Goal: Task Accomplishment & Management: Manage account settings

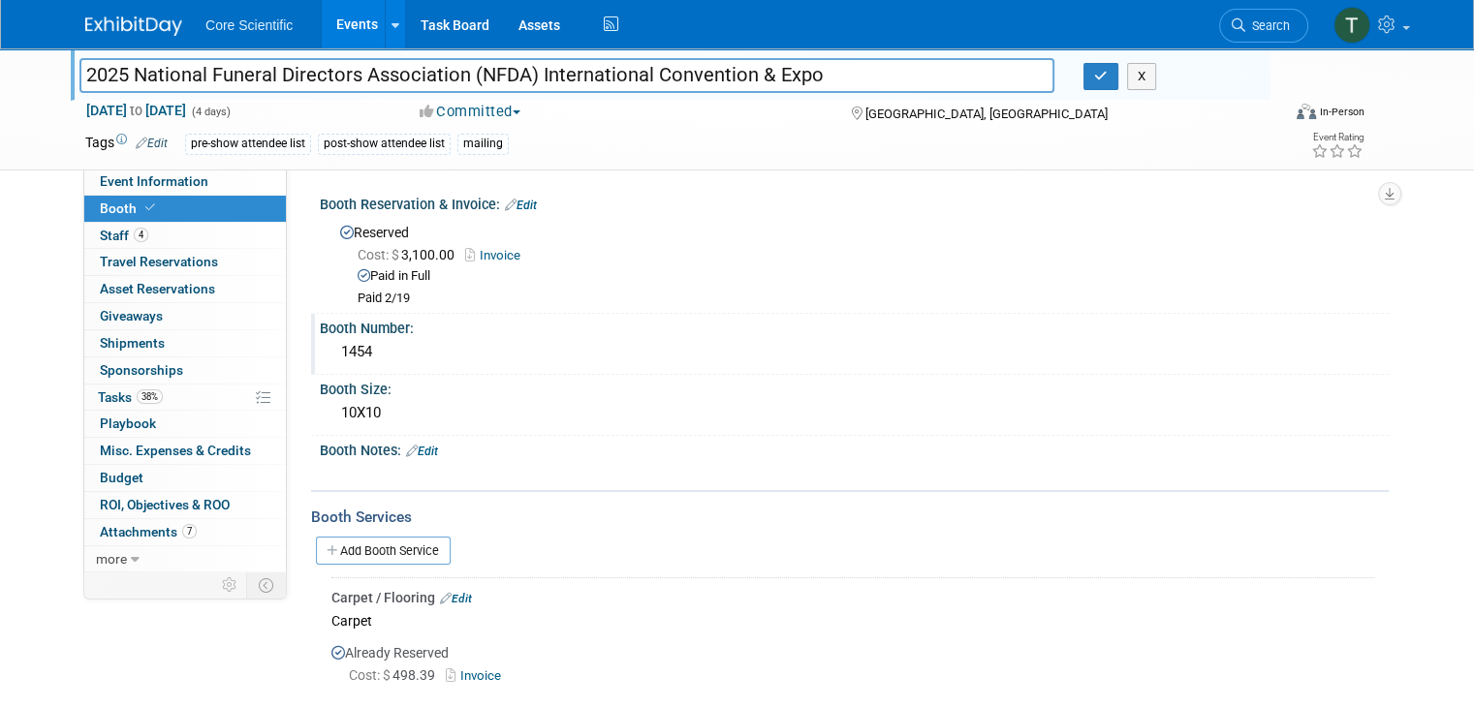
drag, startPoint x: 369, startPoint y: 355, endPoint x: 319, endPoint y: 350, distance: 50.6
click at [334, 350] on div "1454" at bounding box center [854, 352] width 1040 height 30
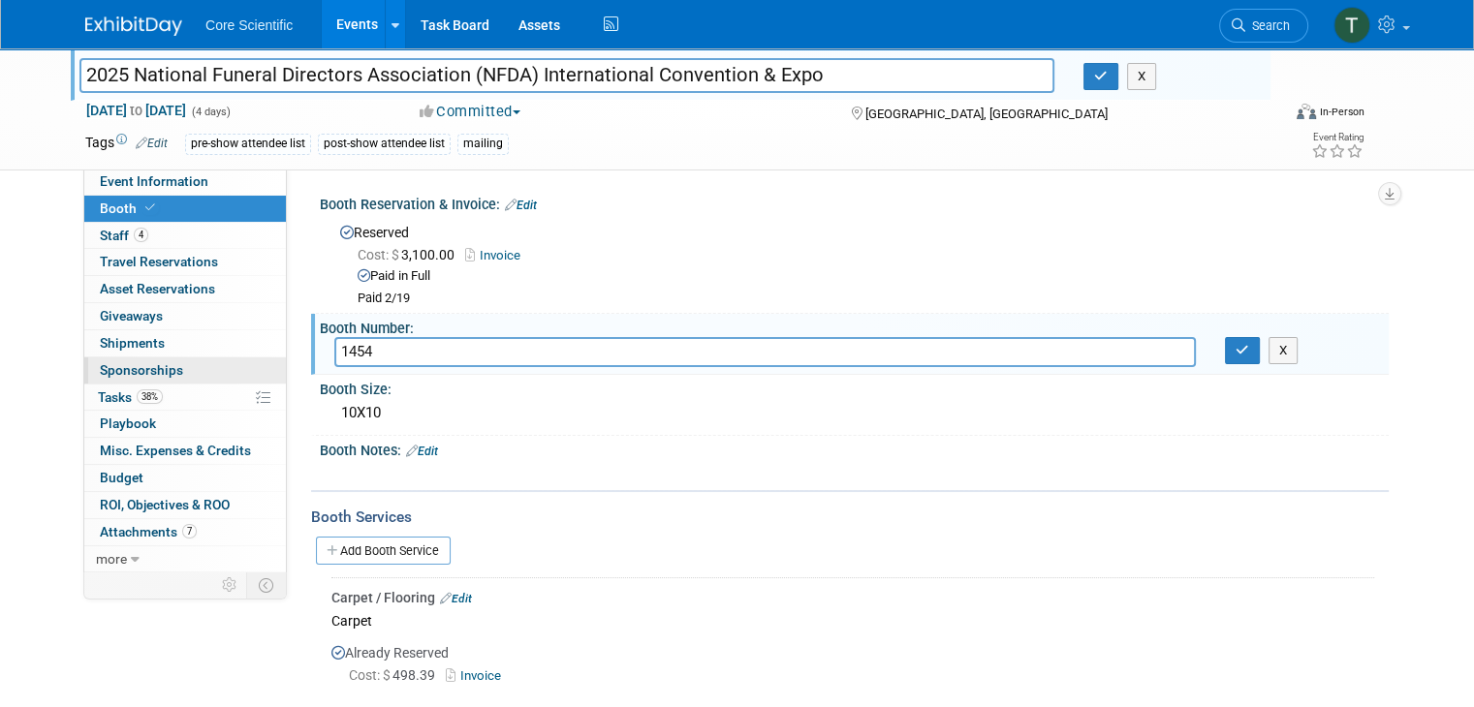
click at [132, 373] on span "Sponsorships 0" at bounding box center [141, 370] width 83 height 16
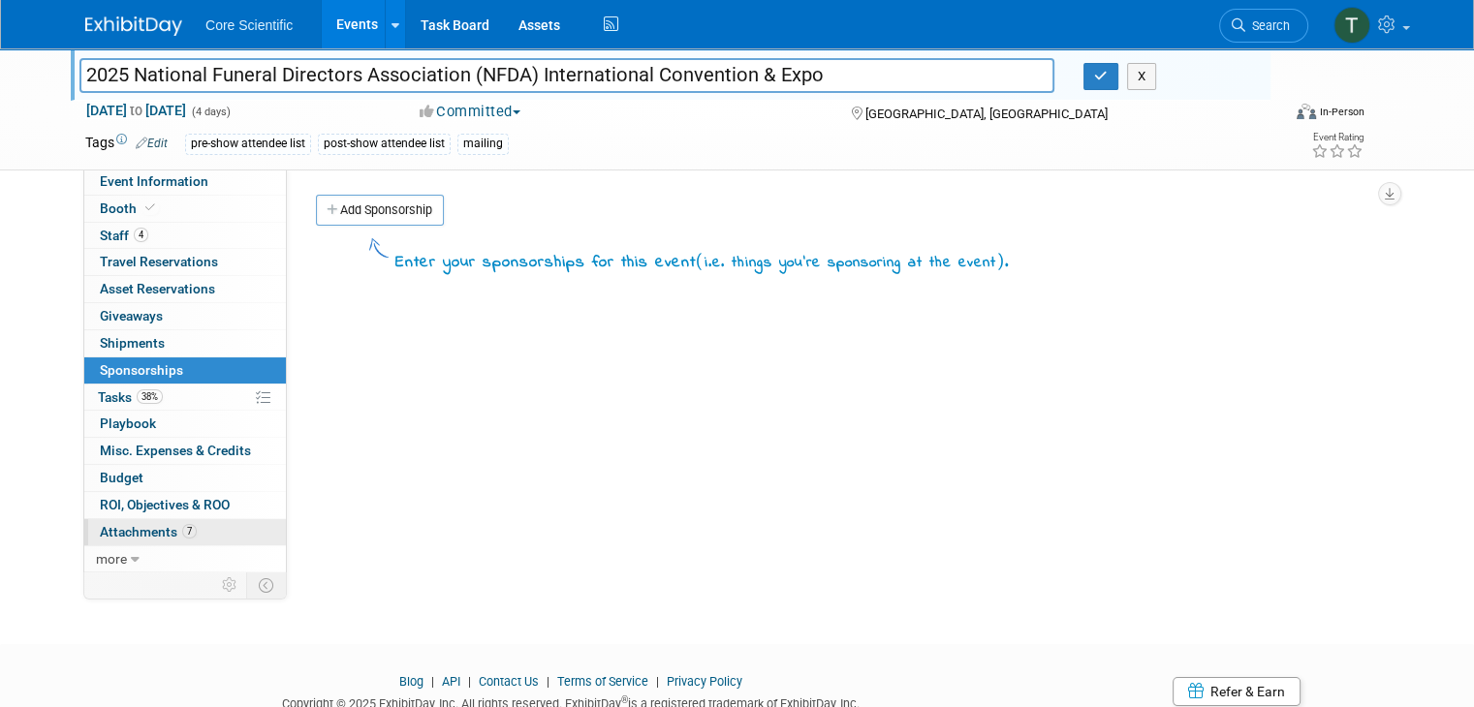
click at [136, 526] on span "Attachments 7" at bounding box center [148, 532] width 97 height 16
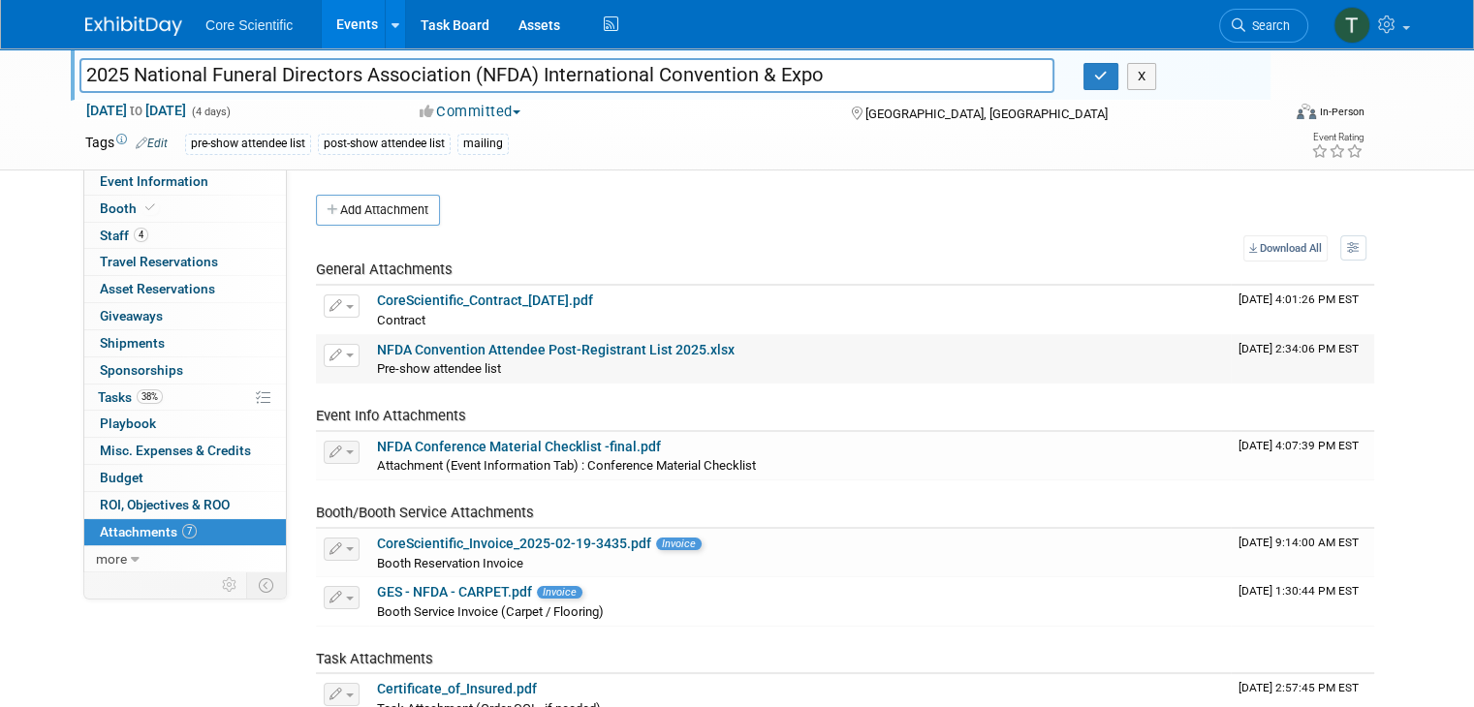
click at [595, 350] on link "NFDA Convention Attendee Post-Registrant List 2025.xlsx" at bounding box center [556, 350] width 358 height 16
click at [367, 140] on div "post-show attendee list" at bounding box center [384, 144] width 133 height 20
click at [349, 205] on button "Add Attachment" at bounding box center [378, 210] width 124 height 31
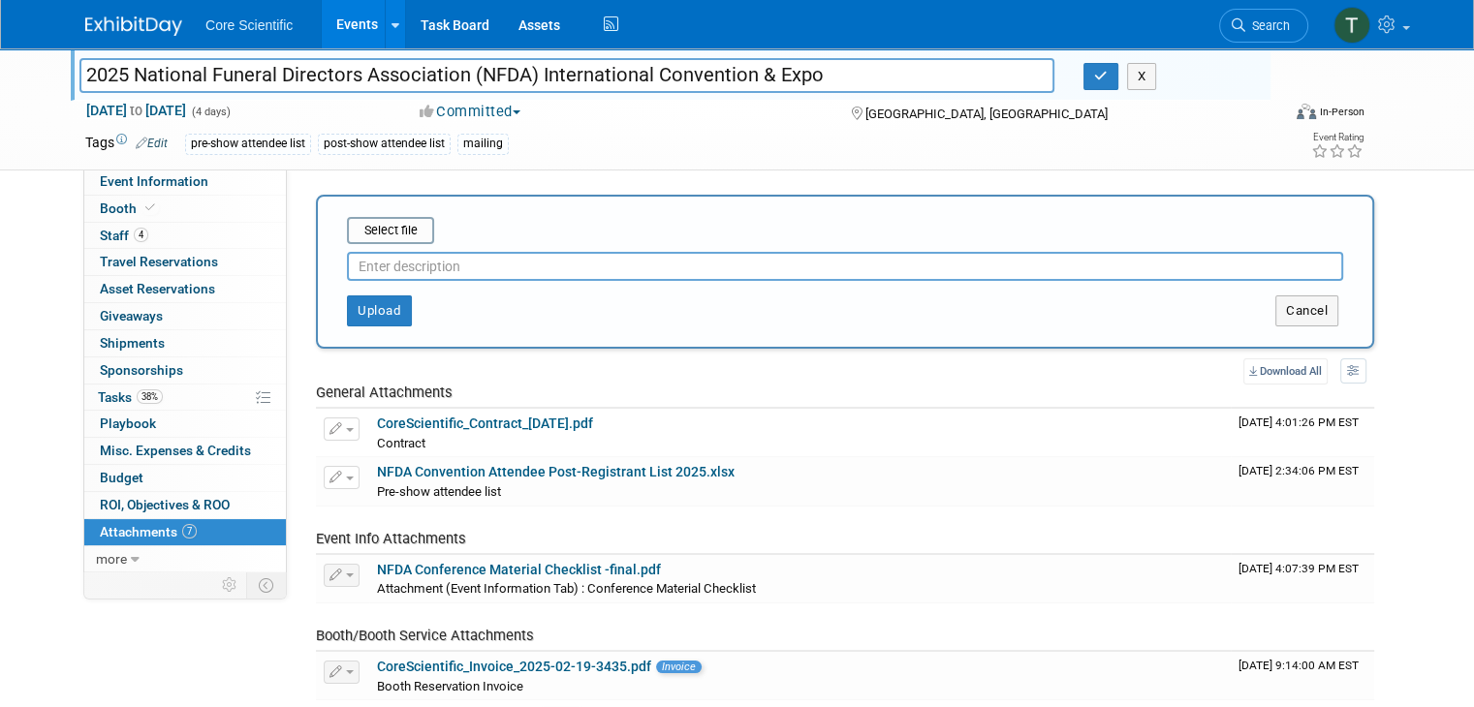
click at [412, 264] on input "text" at bounding box center [845, 266] width 996 height 29
type input "A"
click at [372, 227] on input "file" at bounding box center [317, 230] width 231 height 23
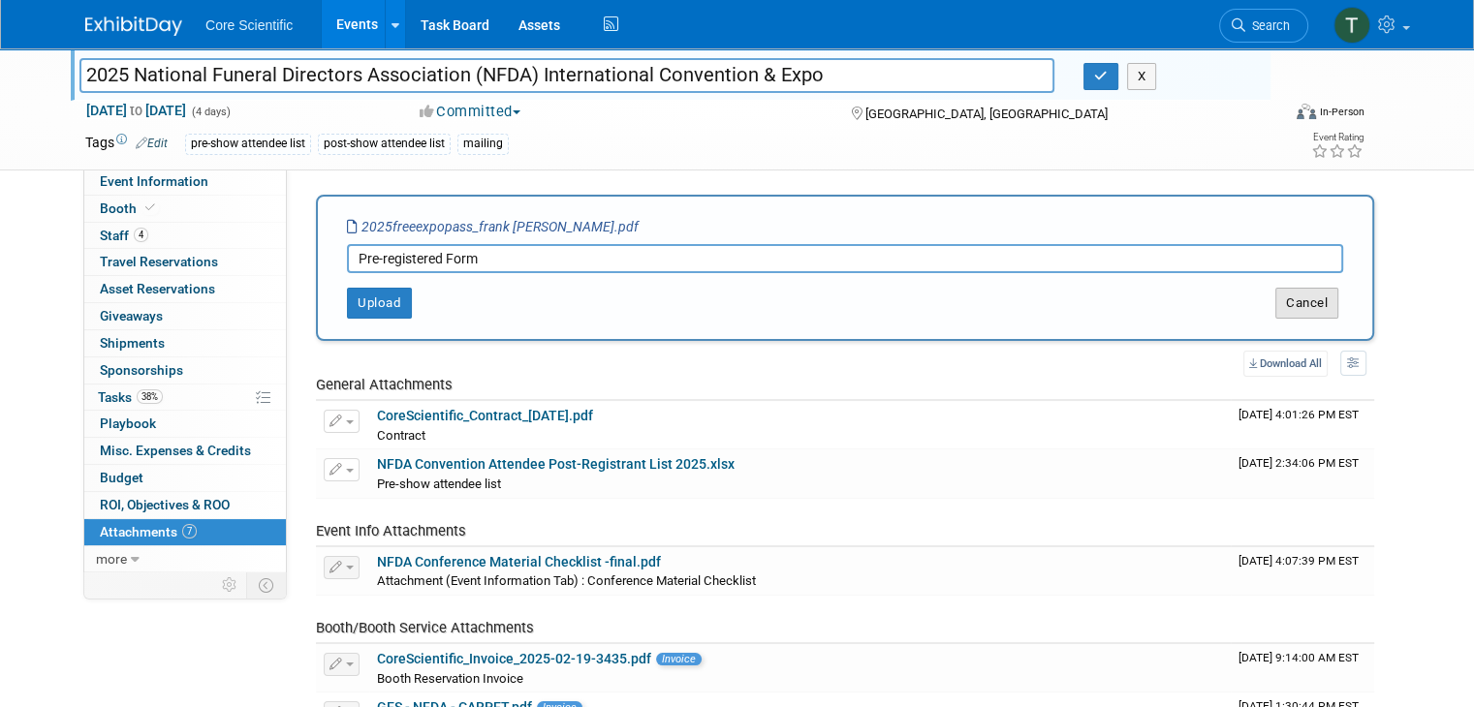
click at [1323, 299] on button "Cancel" at bounding box center [1306, 303] width 63 height 31
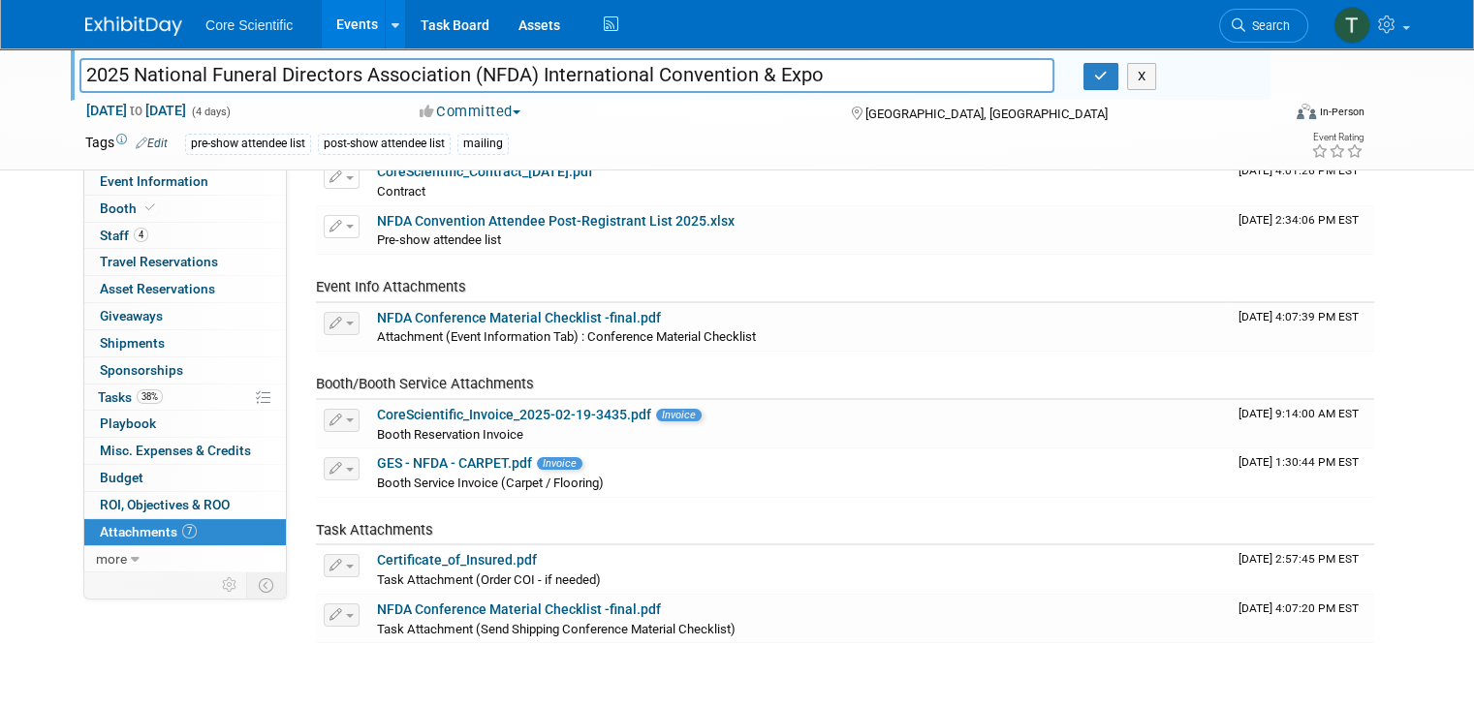
scroll to position [291, 0]
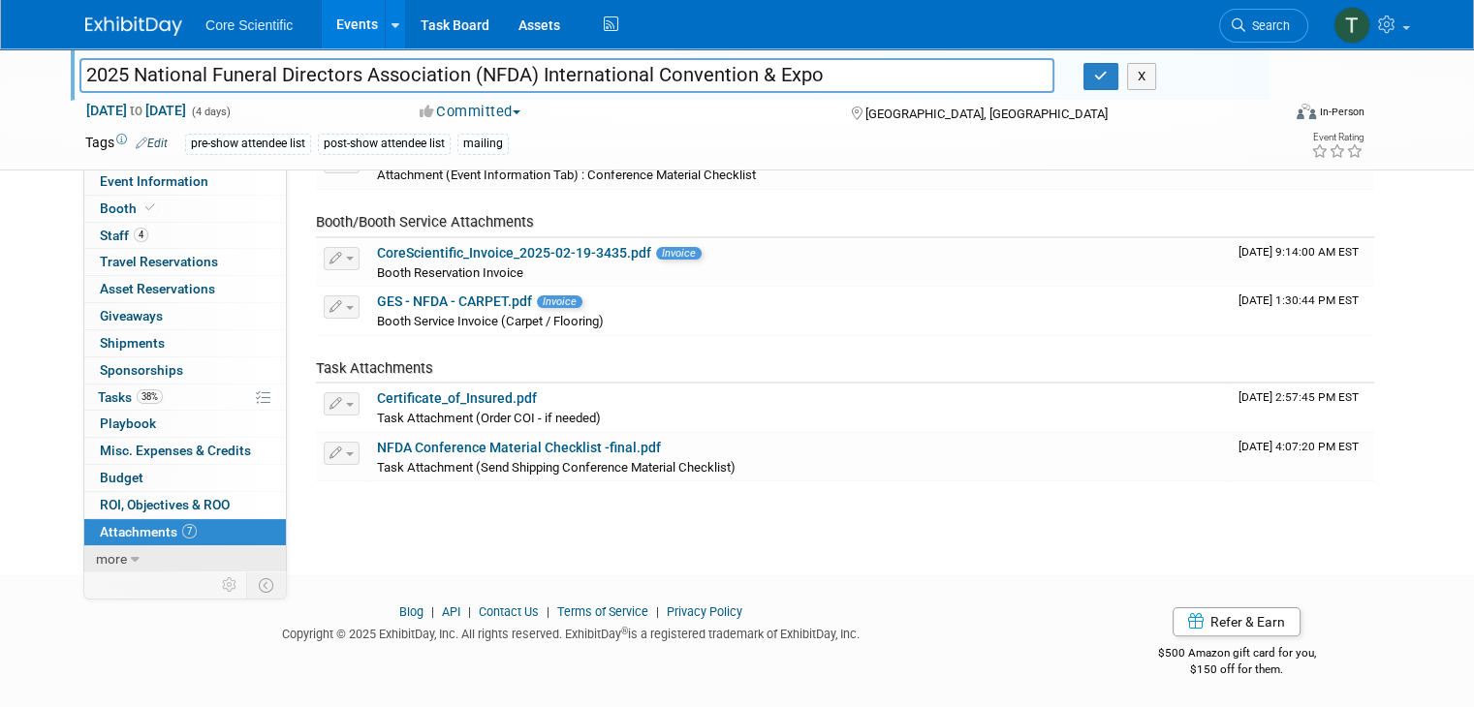
click at [131, 559] on icon at bounding box center [135, 560] width 9 height 14
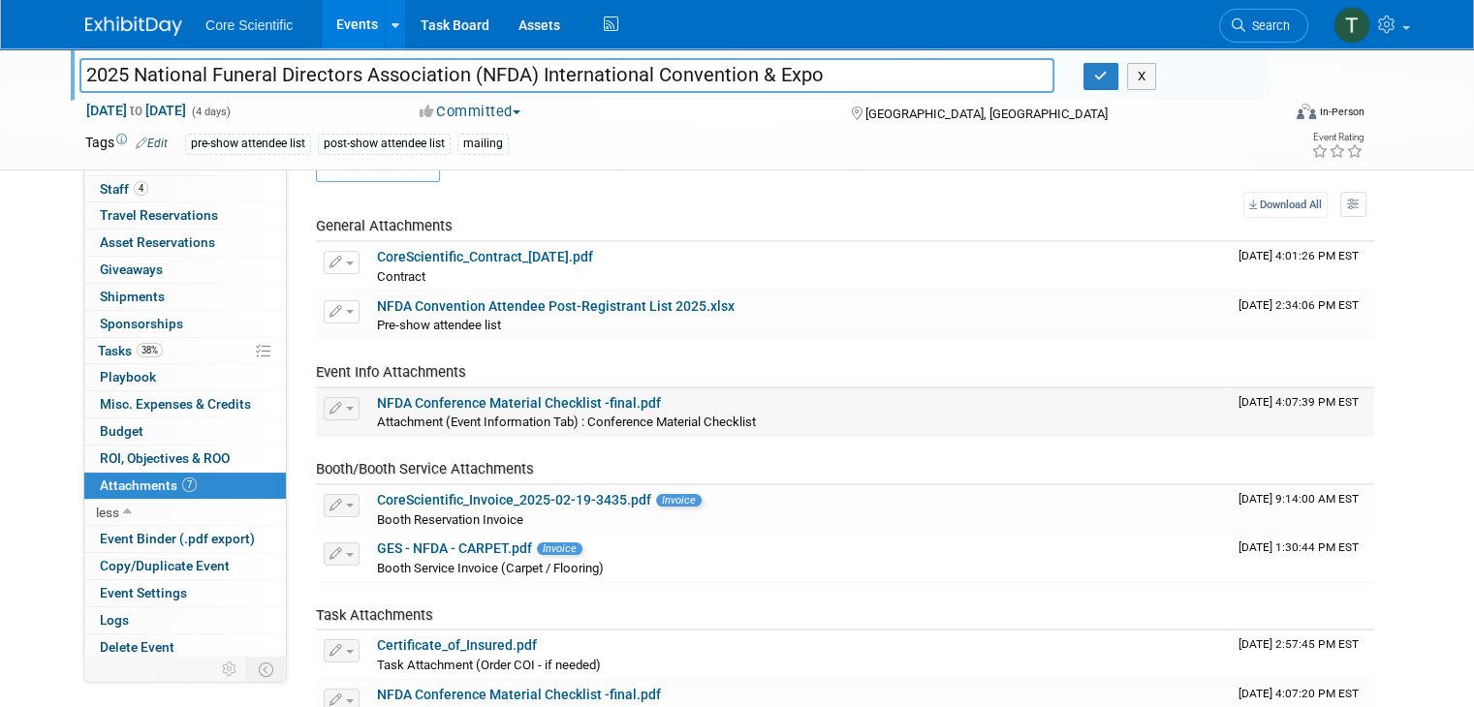
scroll to position [0, 0]
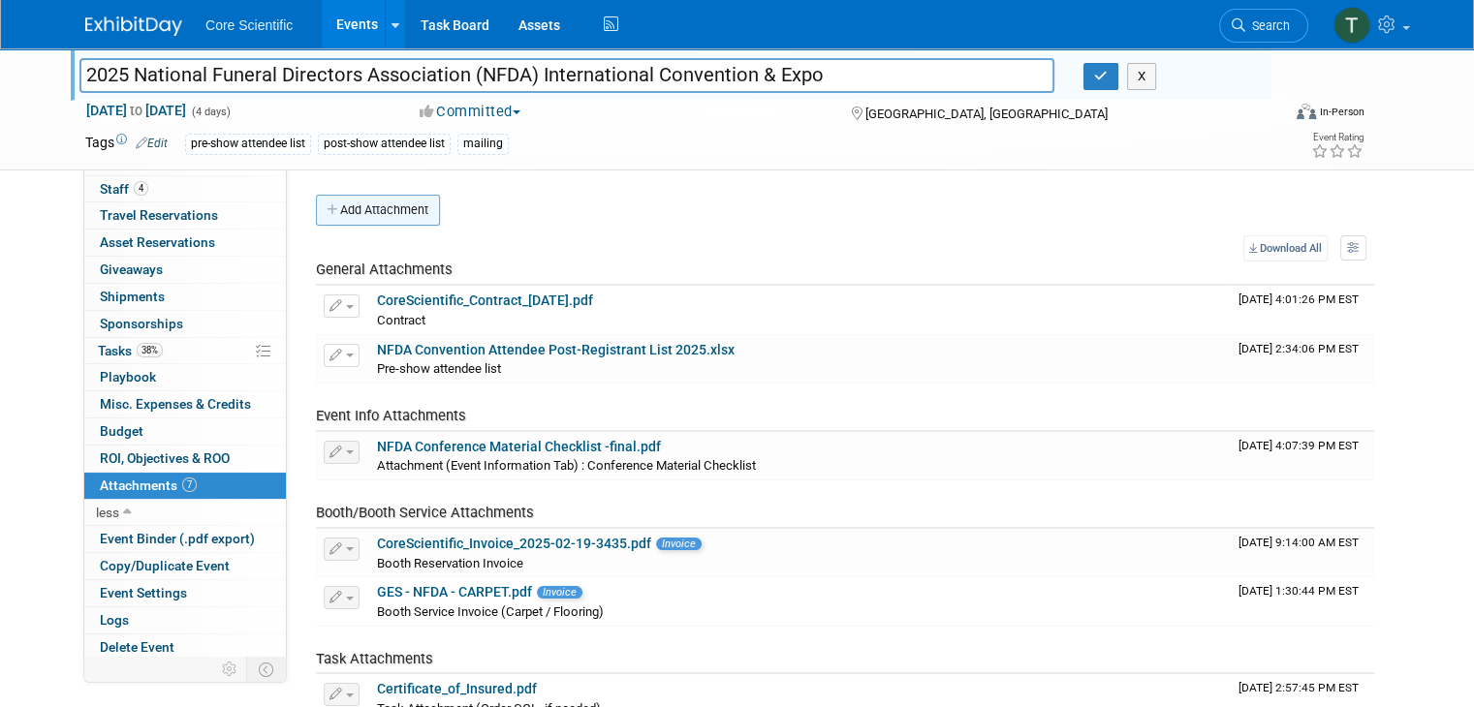
click at [365, 206] on button "Add Attachment" at bounding box center [378, 210] width 124 height 31
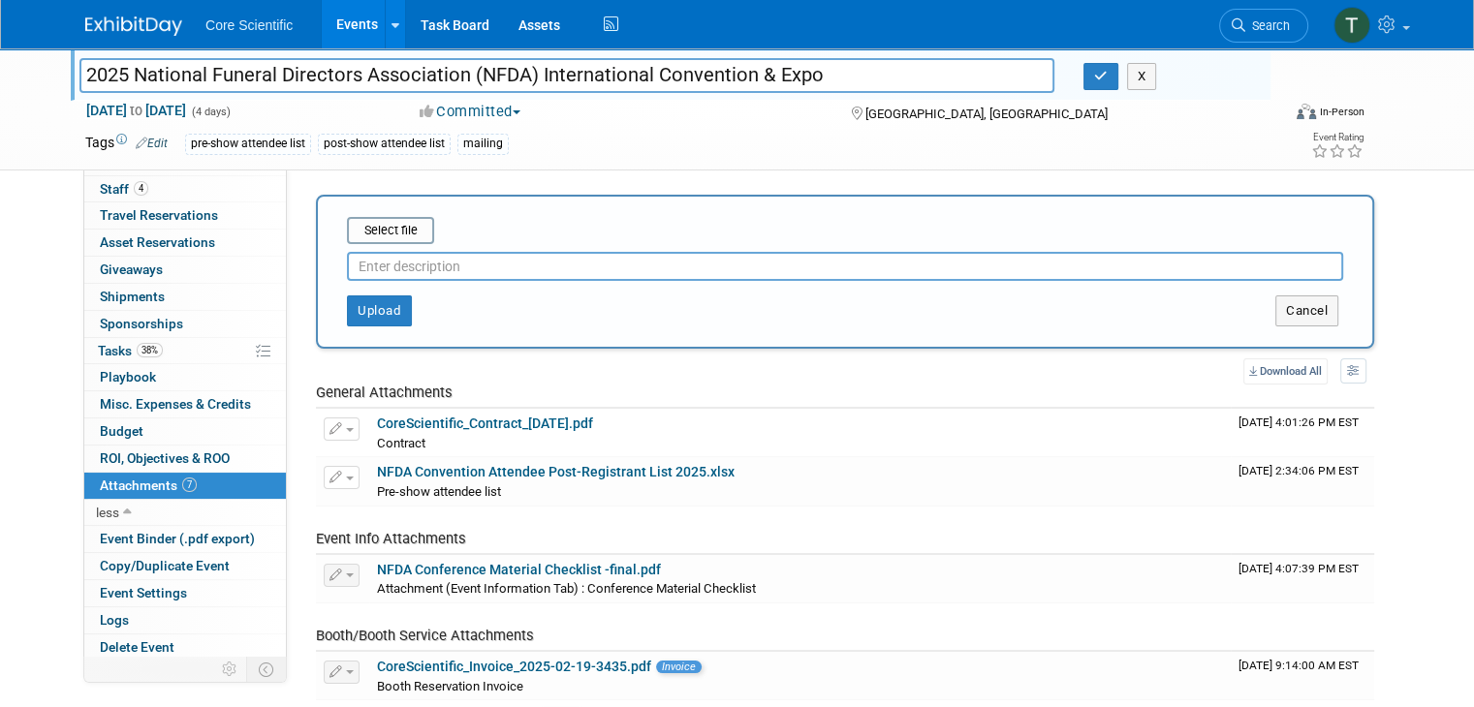
click at [419, 261] on input "text" at bounding box center [845, 266] width 996 height 29
type input "a"
type input "A"
click at [377, 228] on input "file" at bounding box center [317, 230] width 231 height 23
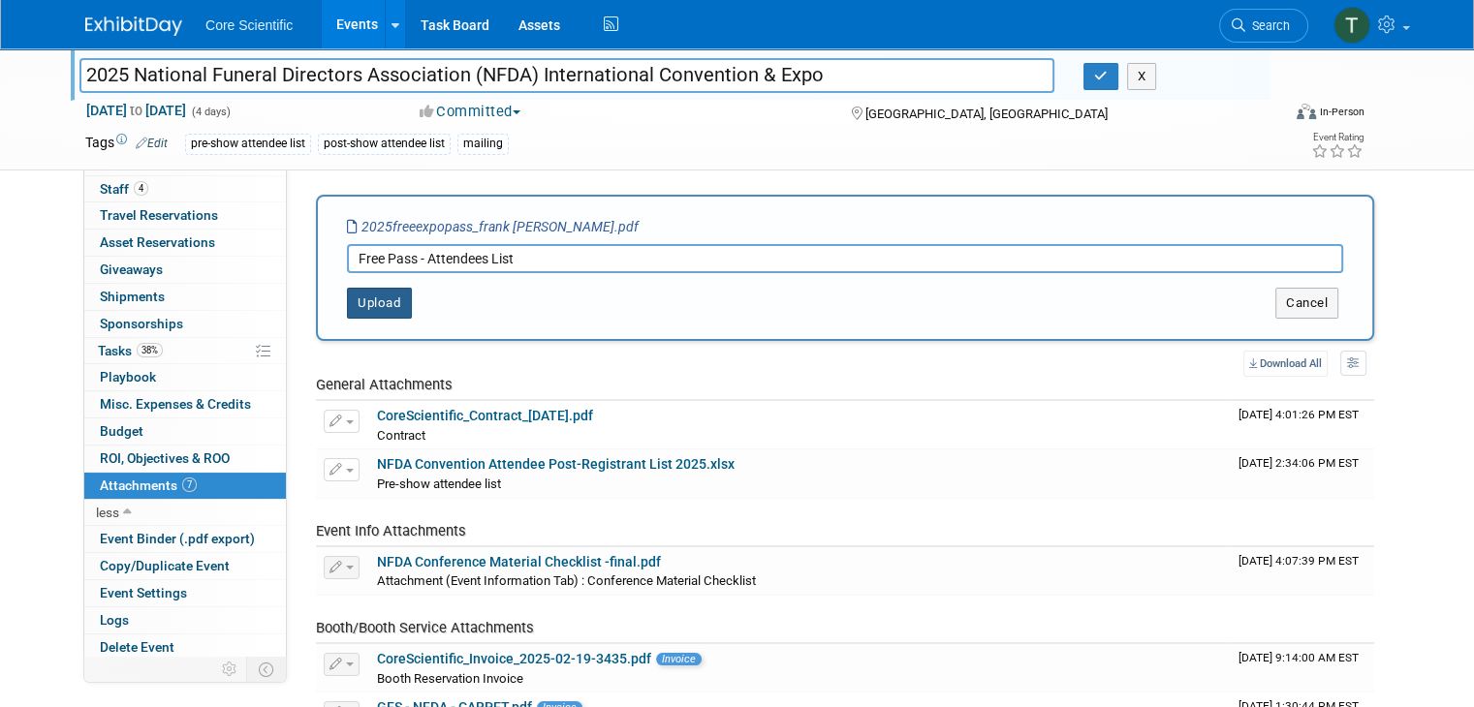
click at [358, 305] on button "Upload" at bounding box center [379, 303] width 65 height 31
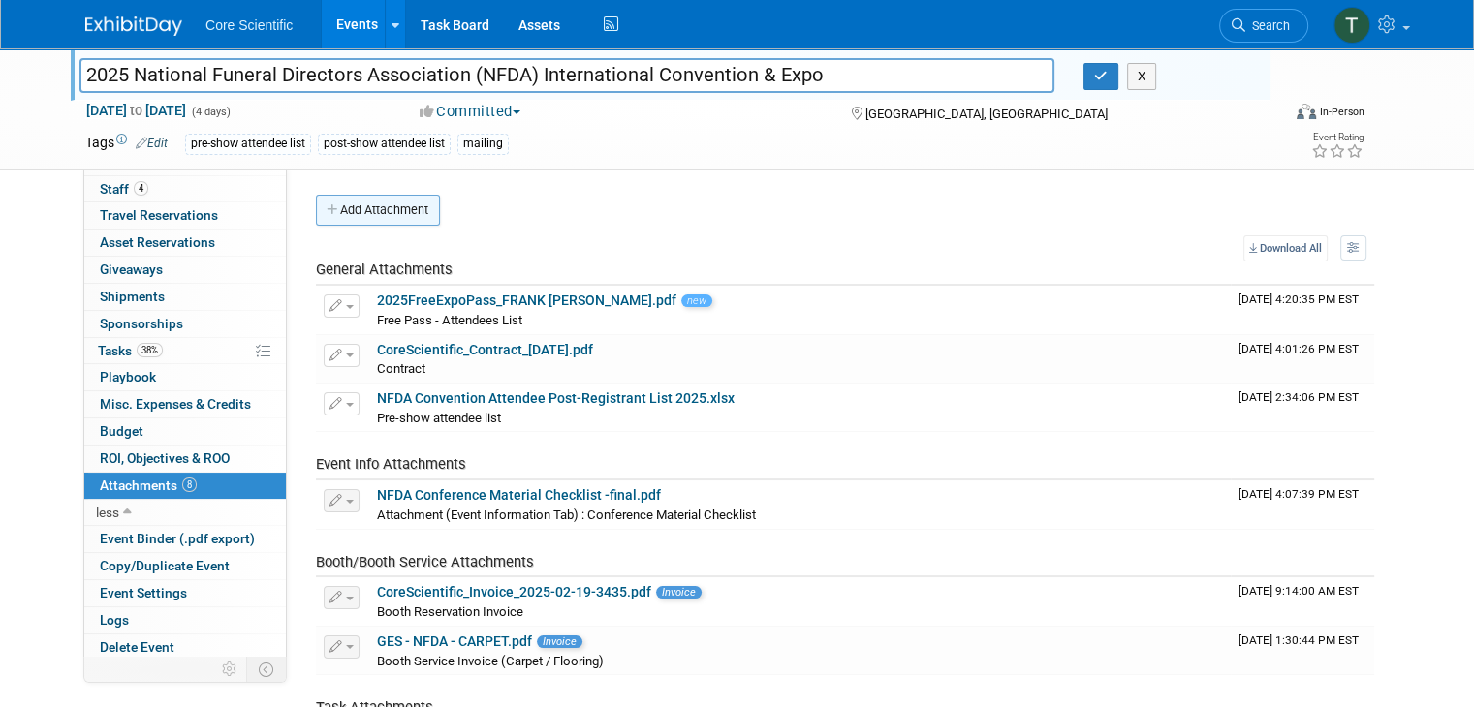
click at [398, 214] on button "Add Attachment" at bounding box center [378, 210] width 124 height 31
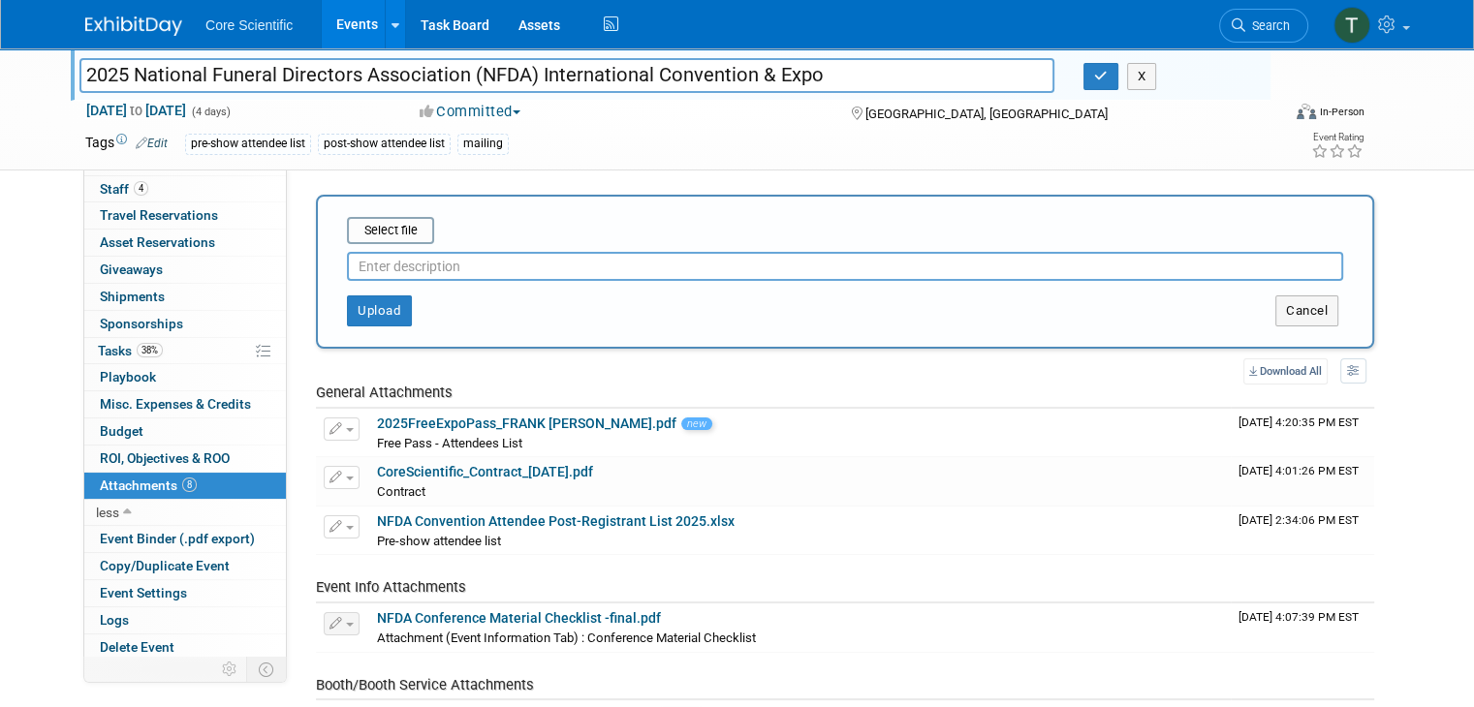
click at [478, 269] on input "text" at bounding box center [845, 266] width 996 height 29
drag, startPoint x: 1341, startPoint y: 307, endPoint x: 1306, endPoint y: 307, distance: 34.9
click at [1338, 307] on button "Cancel" at bounding box center [1306, 310] width 63 height 31
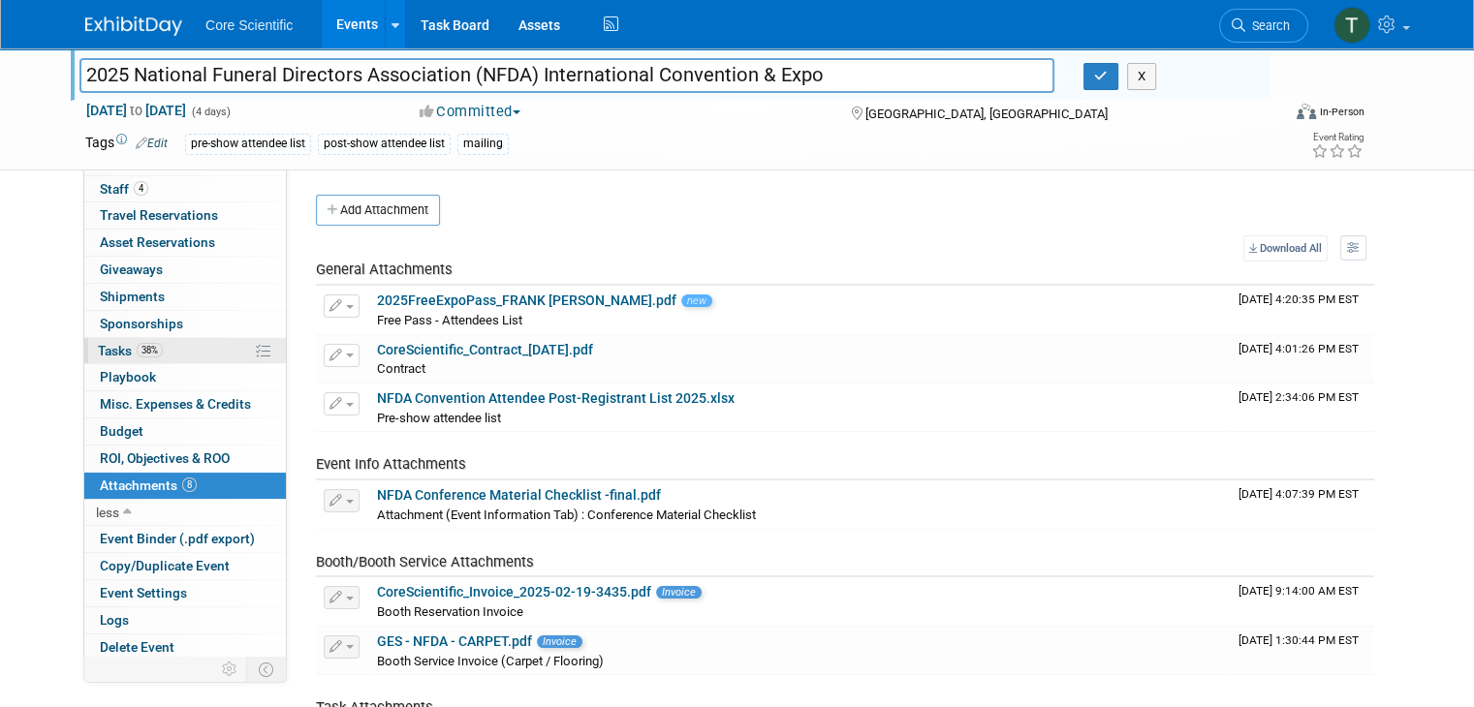
click at [98, 344] on span "Tasks 38%" at bounding box center [130, 351] width 65 height 16
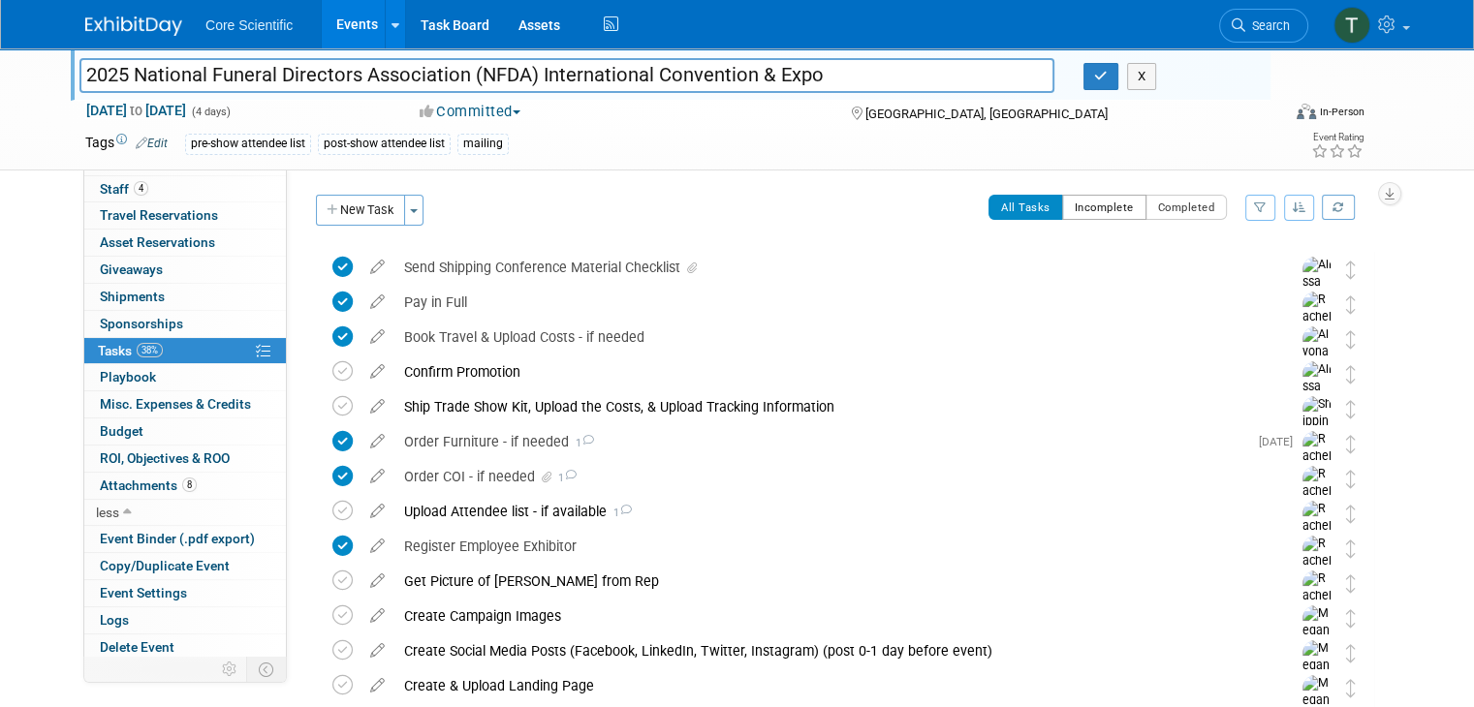
click at [1124, 211] on button "Incomplete" at bounding box center [1104, 207] width 84 height 25
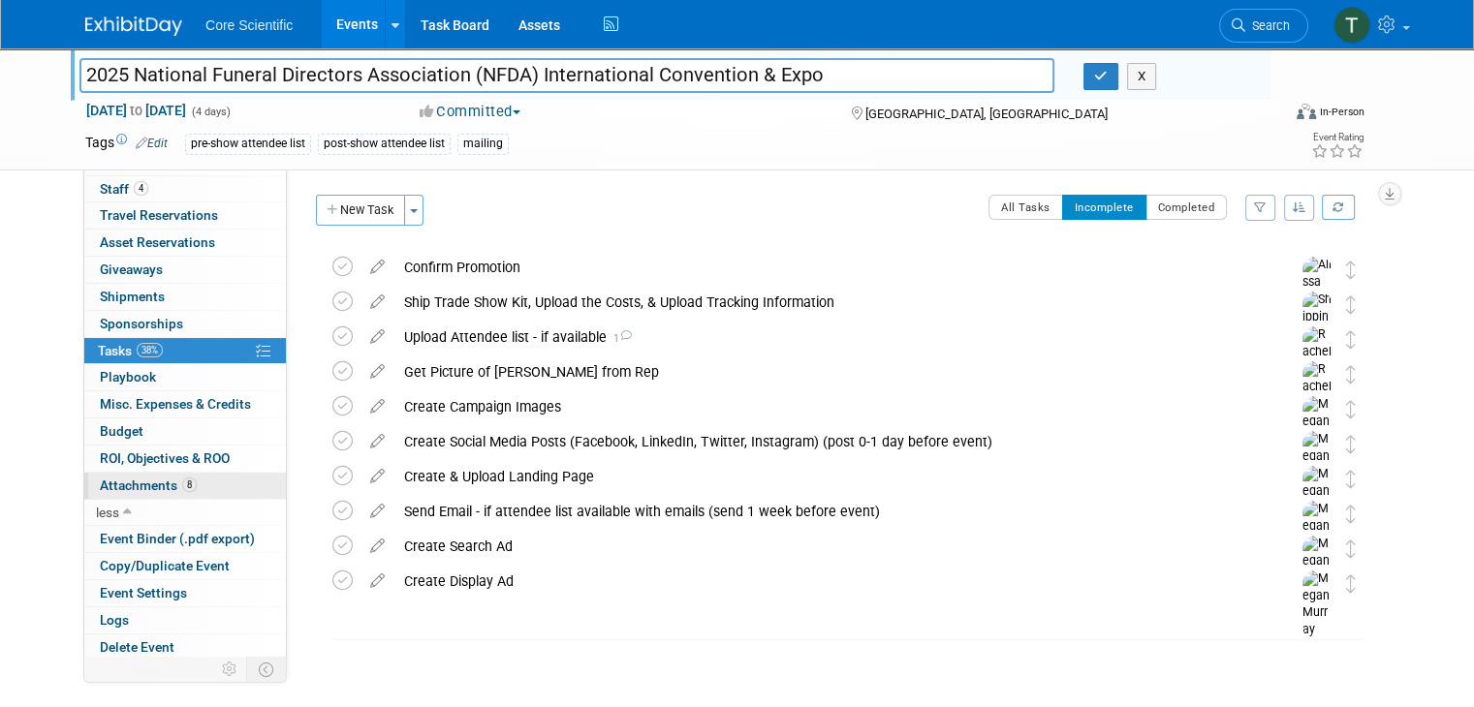
click at [124, 483] on span "Attachments 8" at bounding box center [148, 486] width 97 height 16
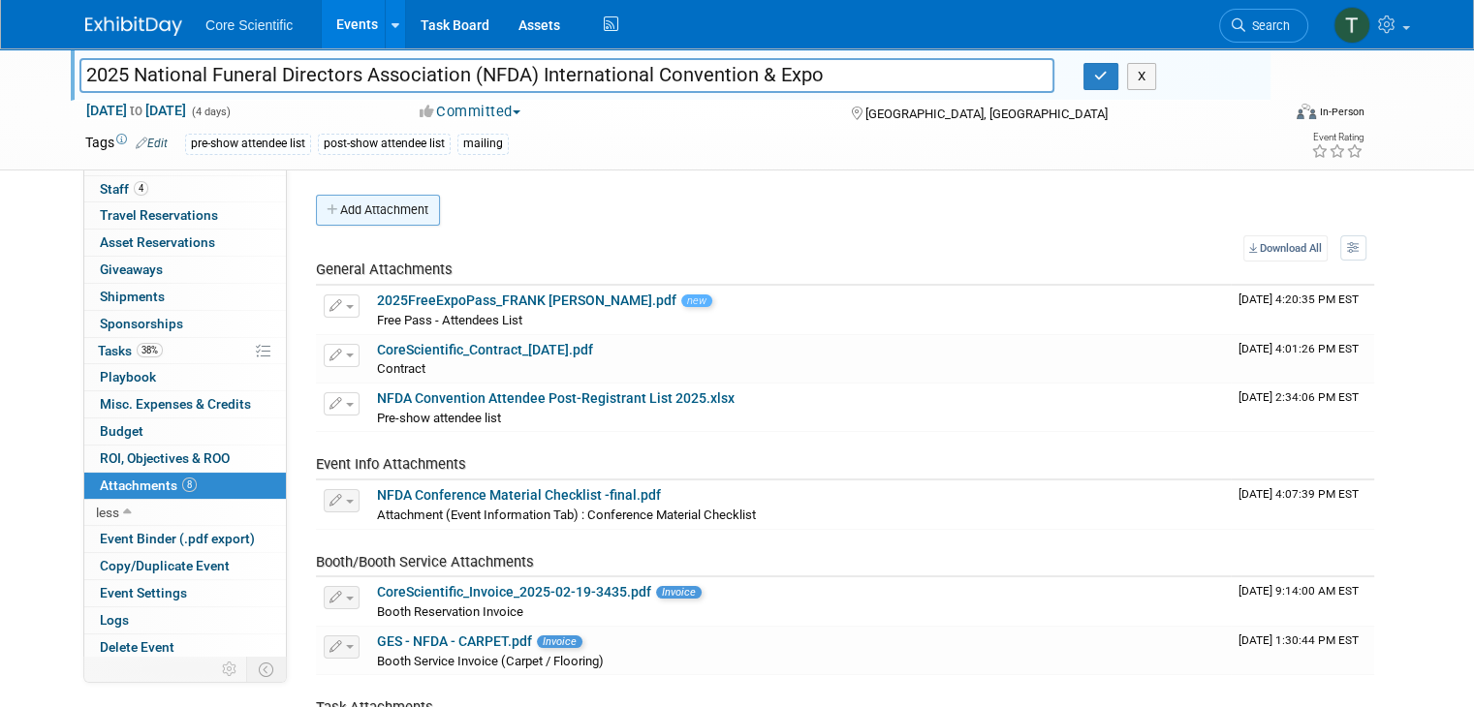
click at [360, 202] on button "Add Attachment" at bounding box center [378, 210] width 124 height 31
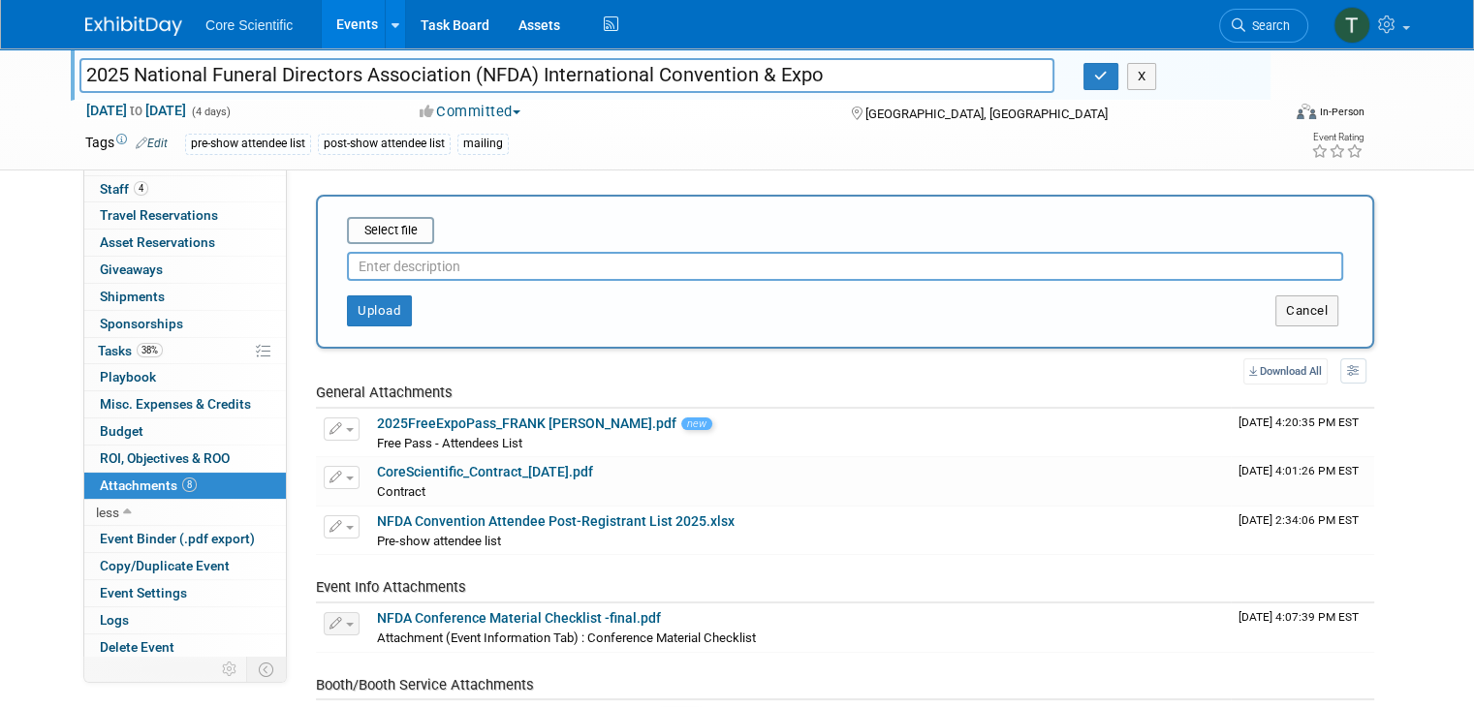
click at [410, 271] on input "text" at bounding box center [845, 266] width 996 height 29
click at [386, 227] on input "file" at bounding box center [317, 230] width 231 height 23
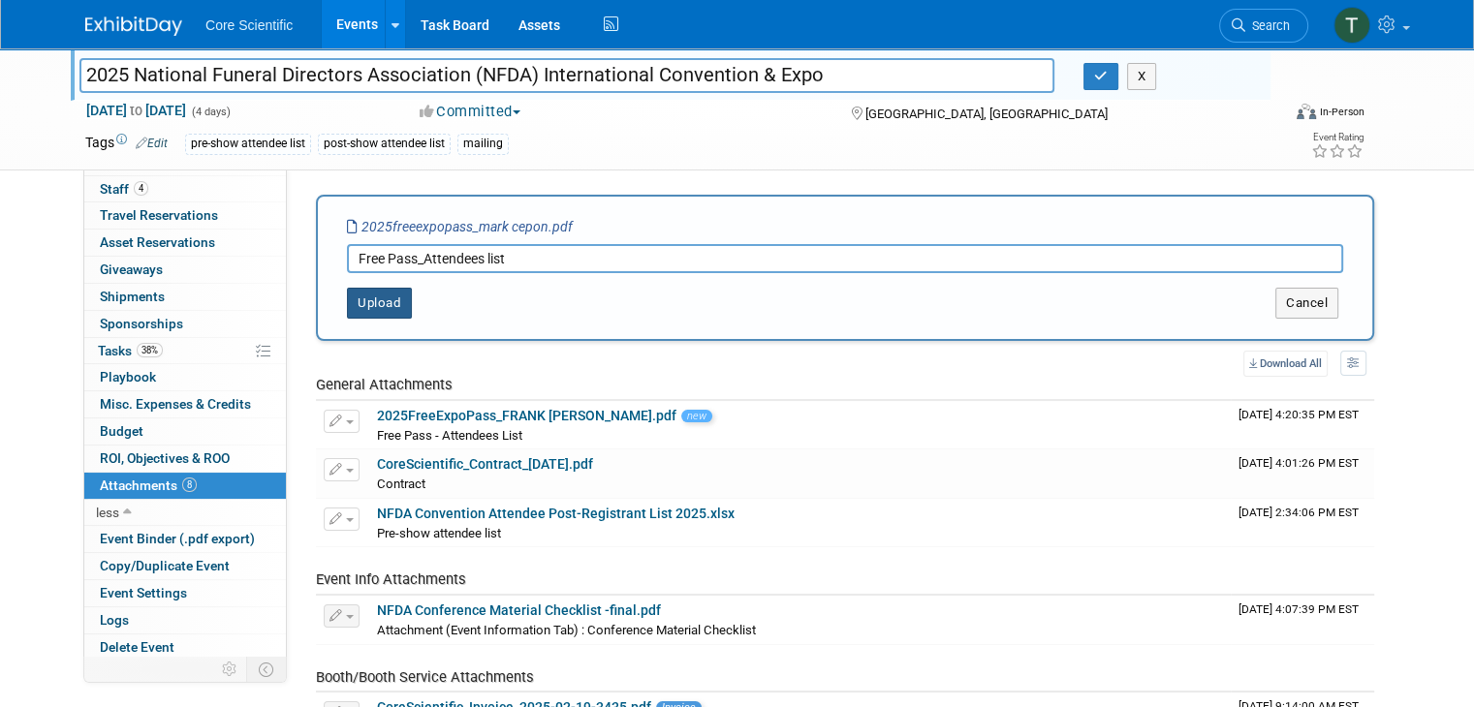
click at [347, 294] on button "Upload" at bounding box center [379, 303] width 65 height 31
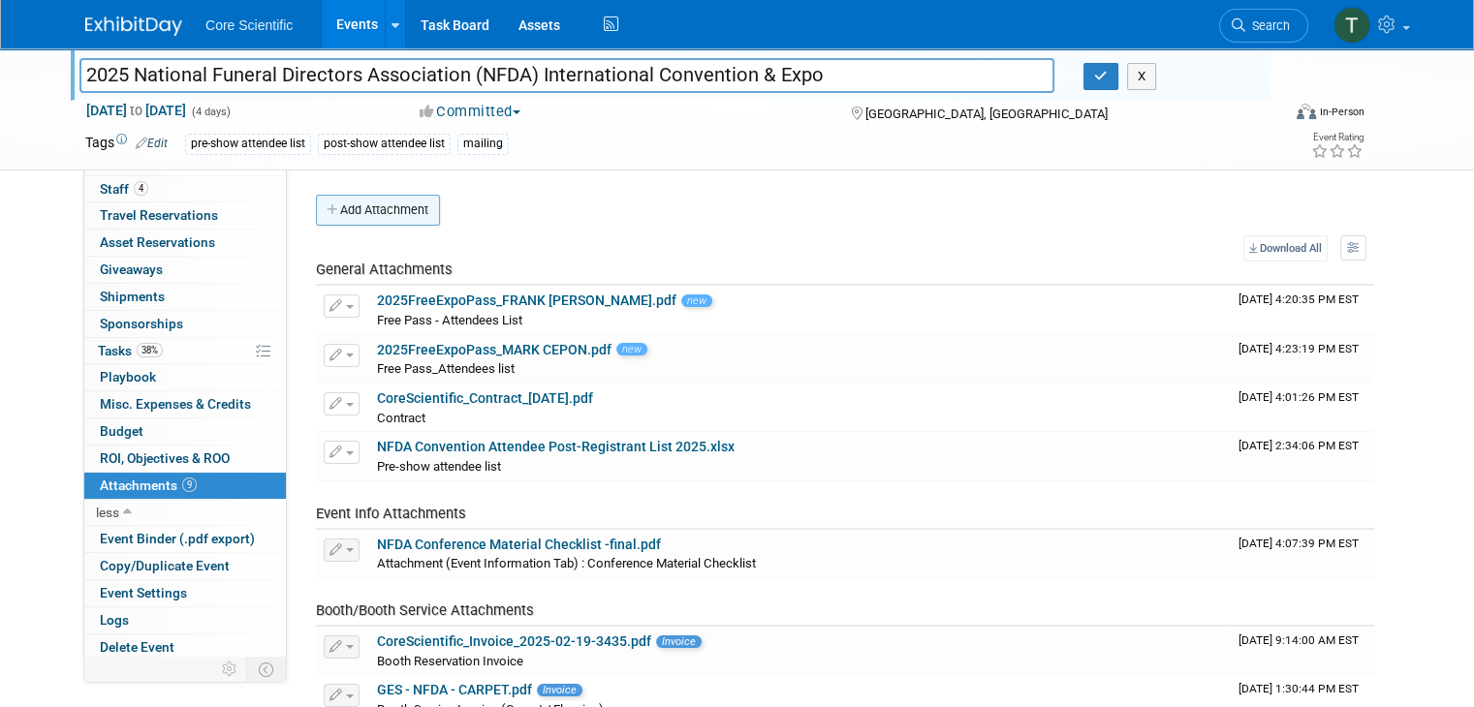
click at [346, 210] on button "Add Attachment" at bounding box center [378, 210] width 124 height 31
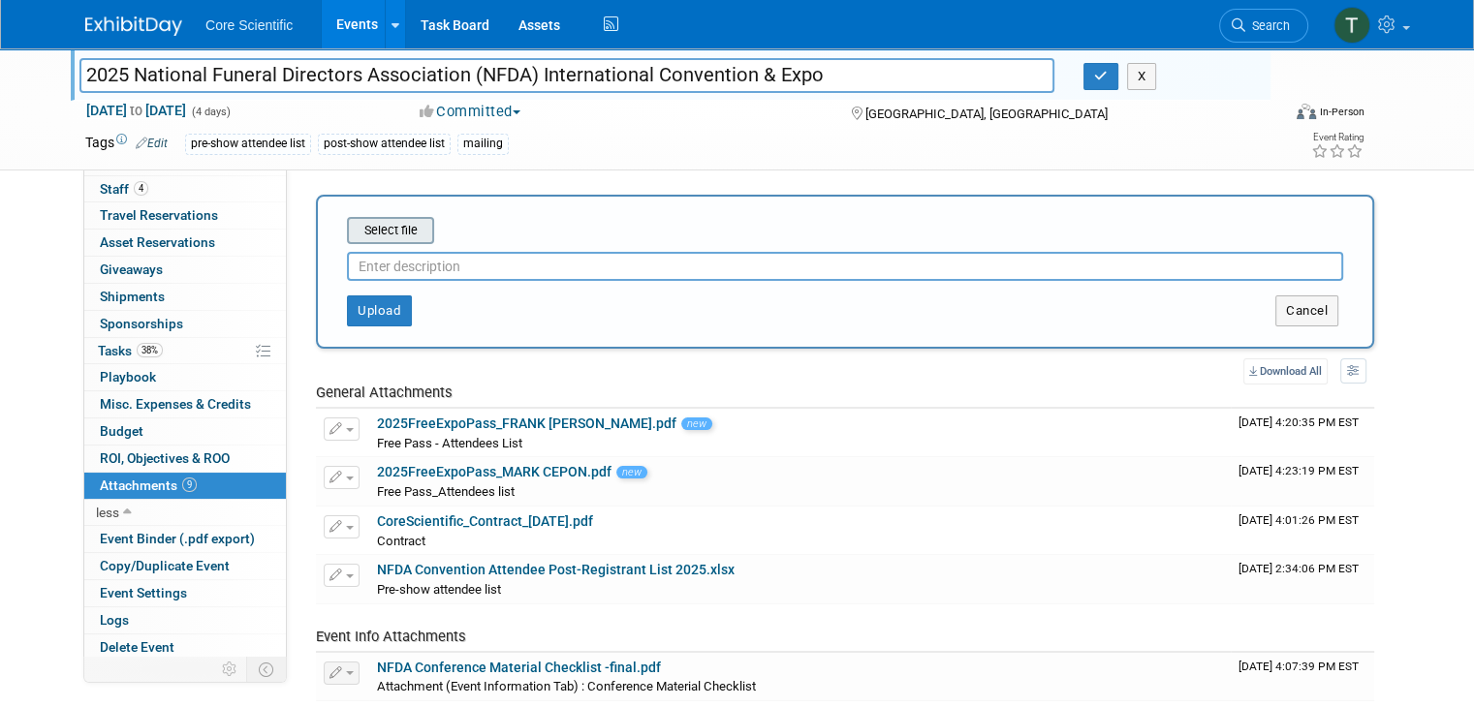
click at [381, 232] on input "file" at bounding box center [317, 230] width 231 height 23
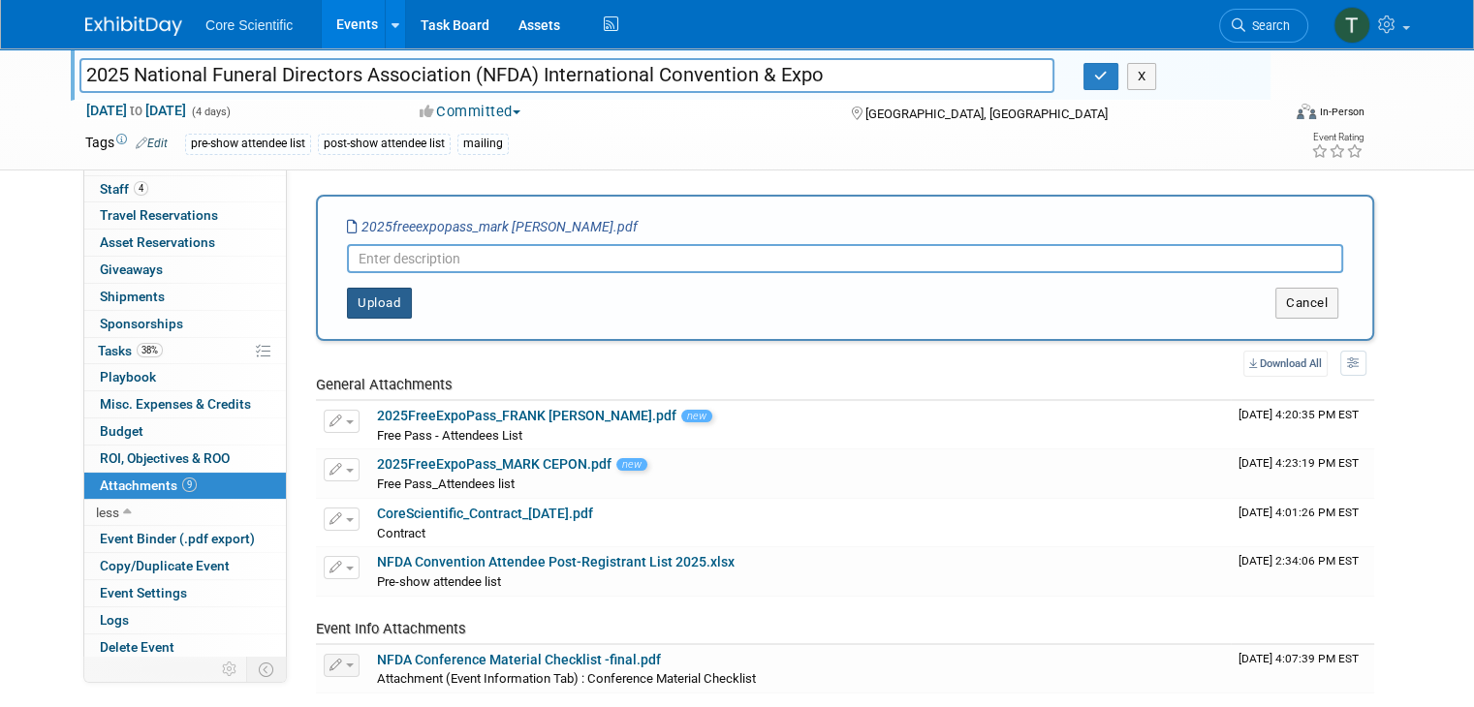
click at [371, 302] on button "Upload" at bounding box center [379, 303] width 65 height 31
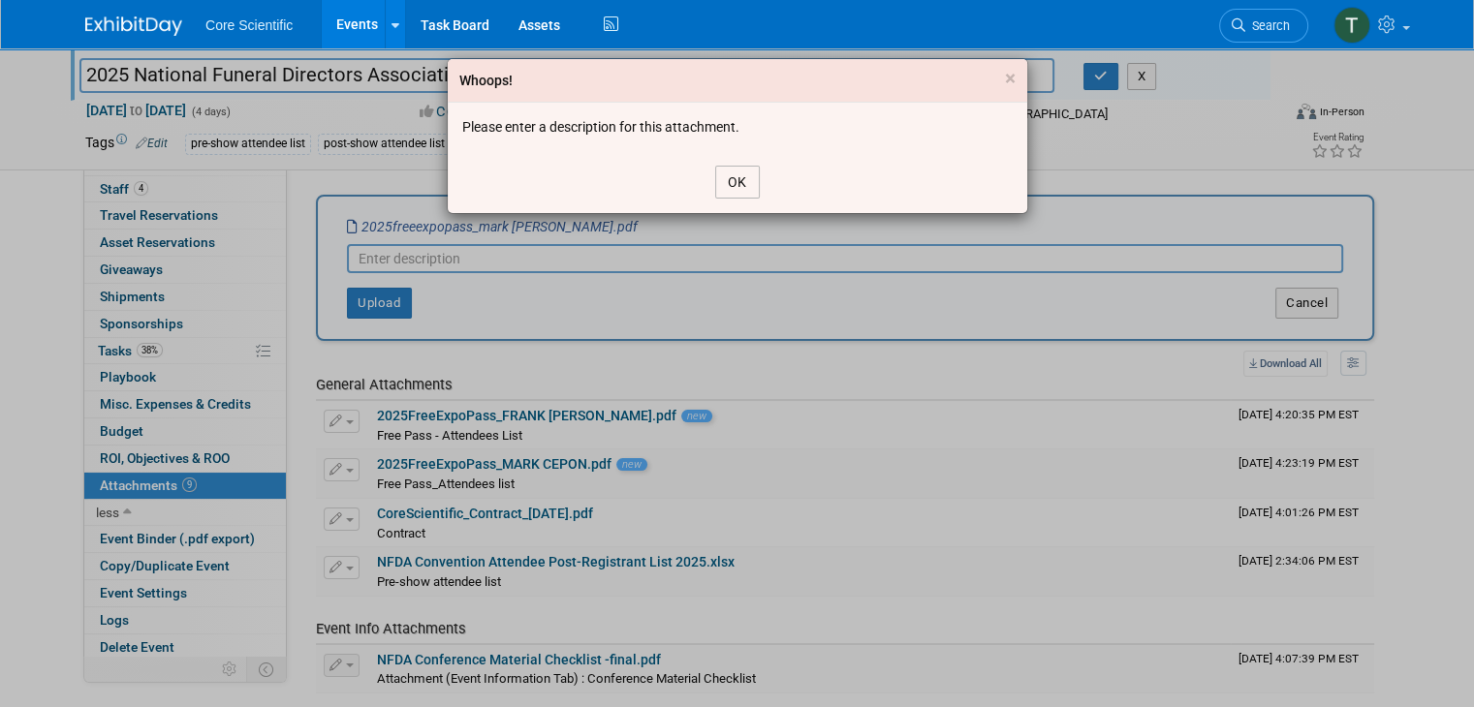
click at [740, 174] on button "OK" at bounding box center [737, 182] width 45 height 33
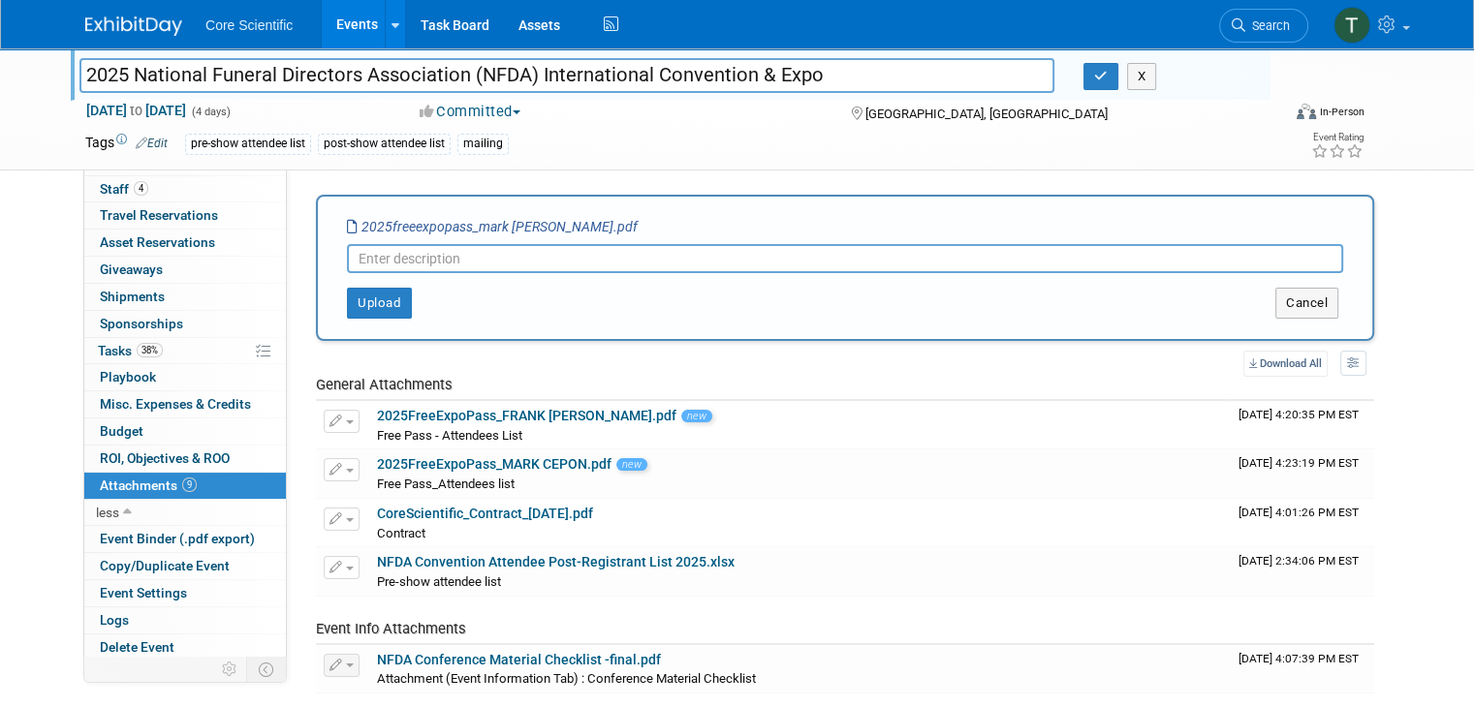
click at [430, 260] on input "text" at bounding box center [845, 258] width 996 height 29
type input "Free Pass"
click at [359, 310] on button "Upload" at bounding box center [379, 303] width 65 height 31
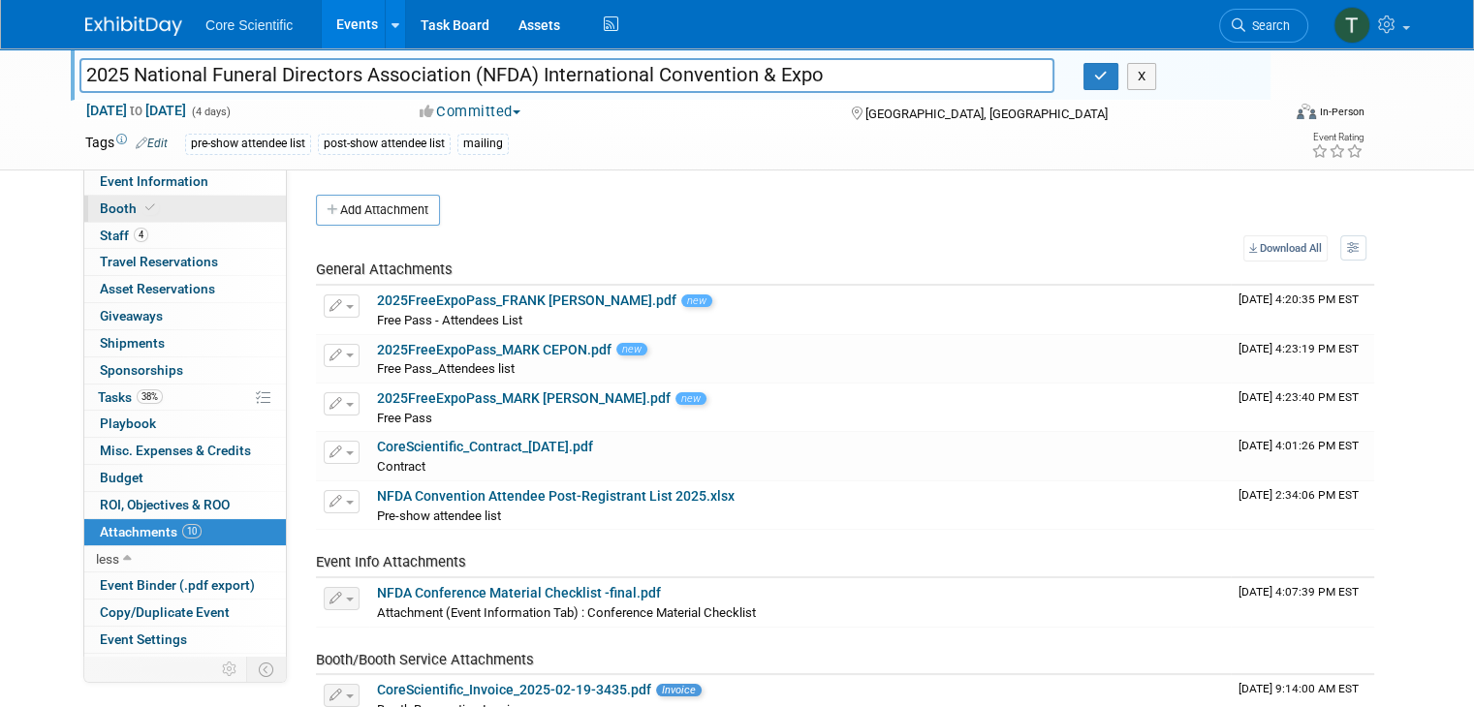
click at [109, 207] on span "Booth" at bounding box center [129, 209] width 59 height 16
